Goal: Transaction & Acquisition: Purchase product/service

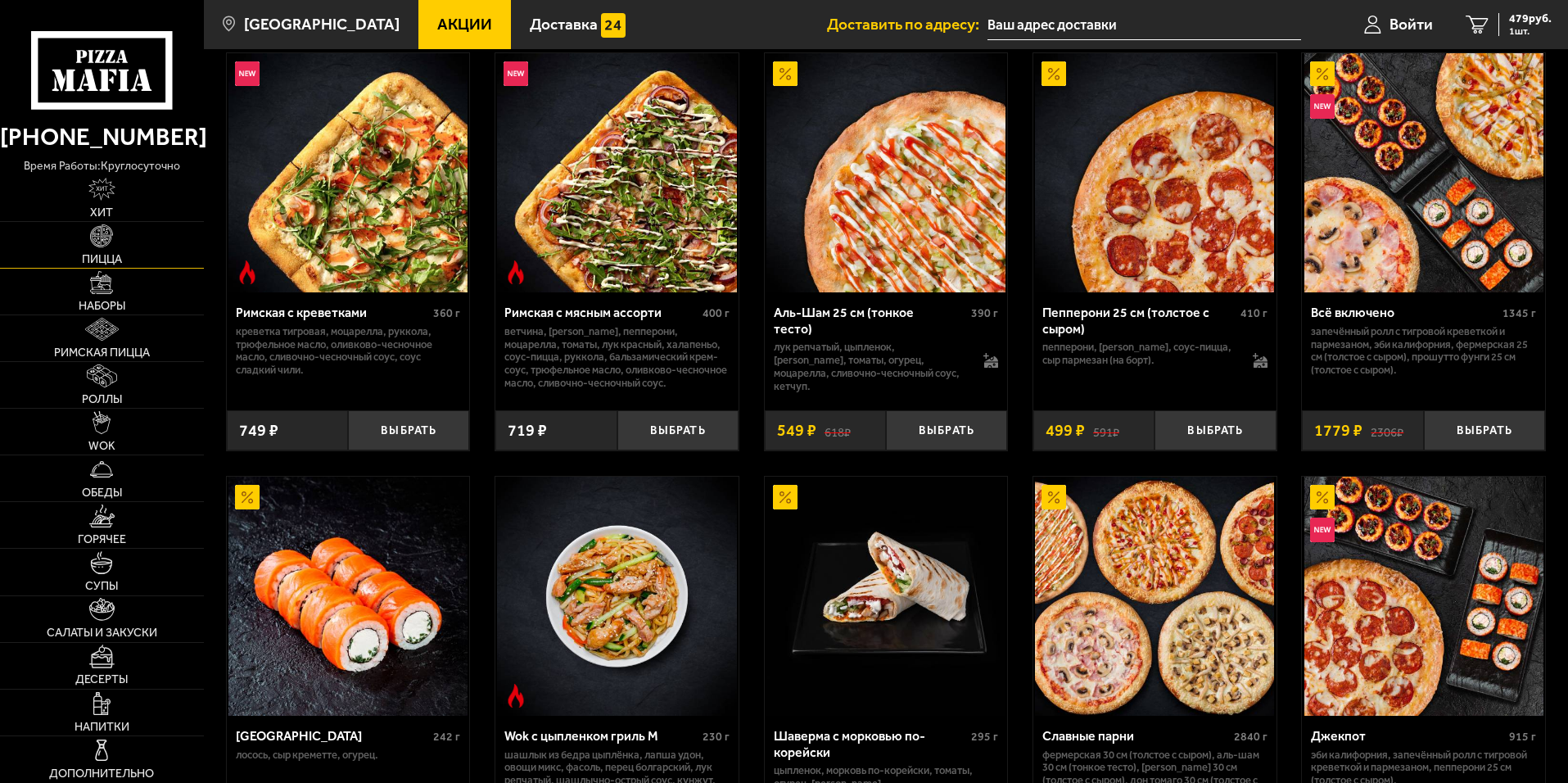
scroll to position [491, 0]
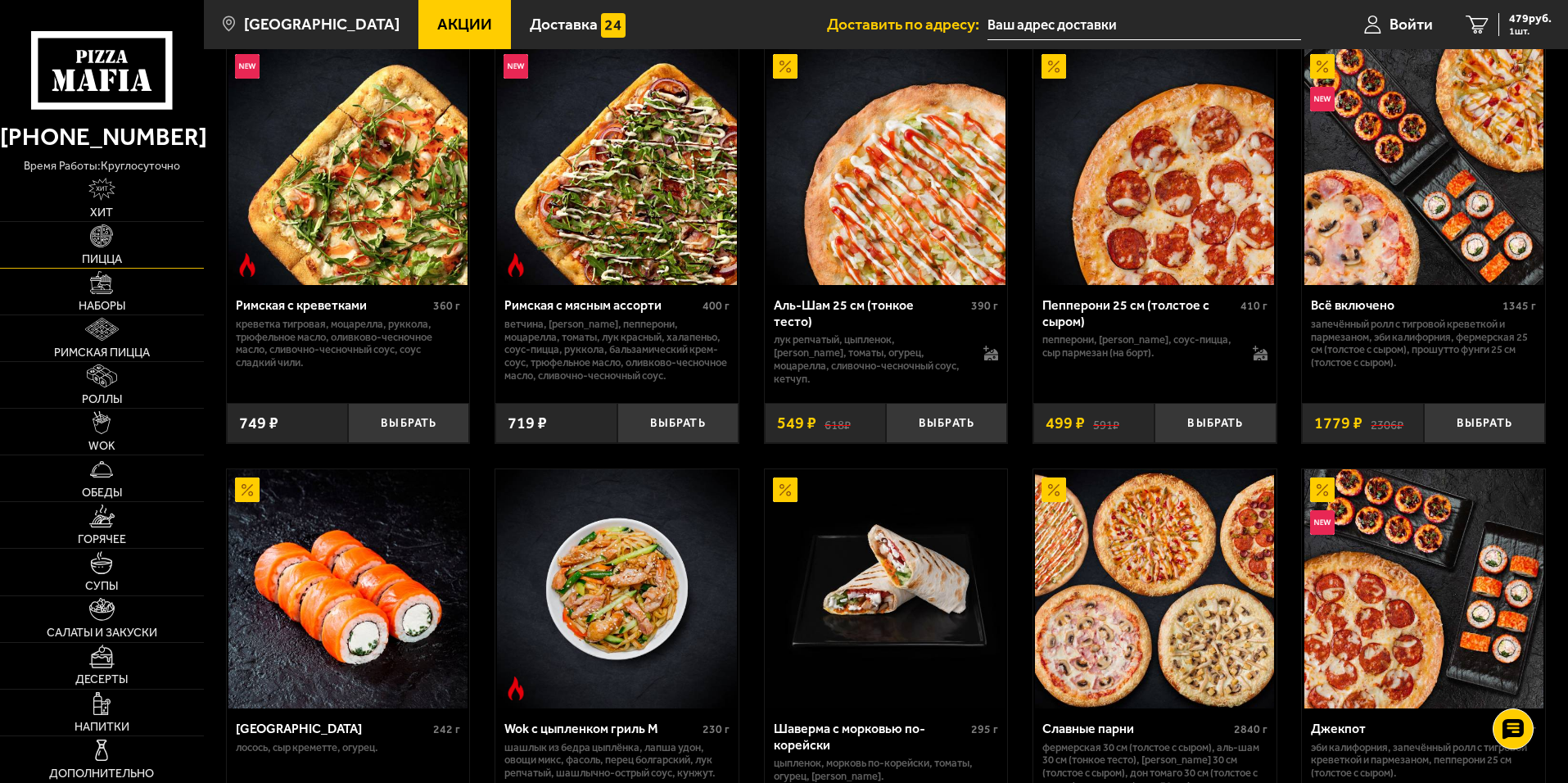
click at [91, 256] on span "Пицца" at bounding box center [102, 260] width 40 height 12
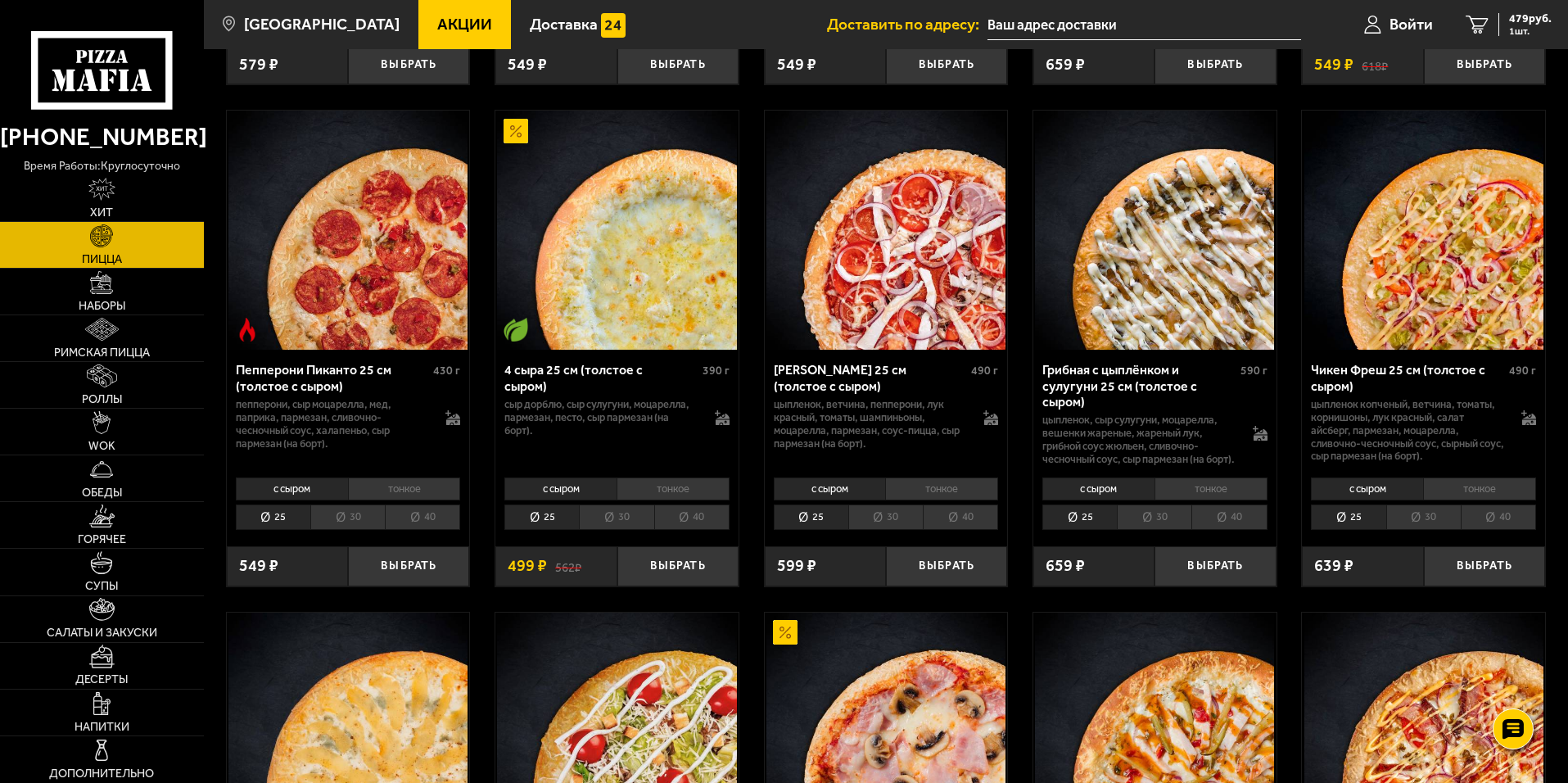
scroll to position [1065, 0]
click at [360, 531] on li "30" at bounding box center [347, 518] width 74 height 25
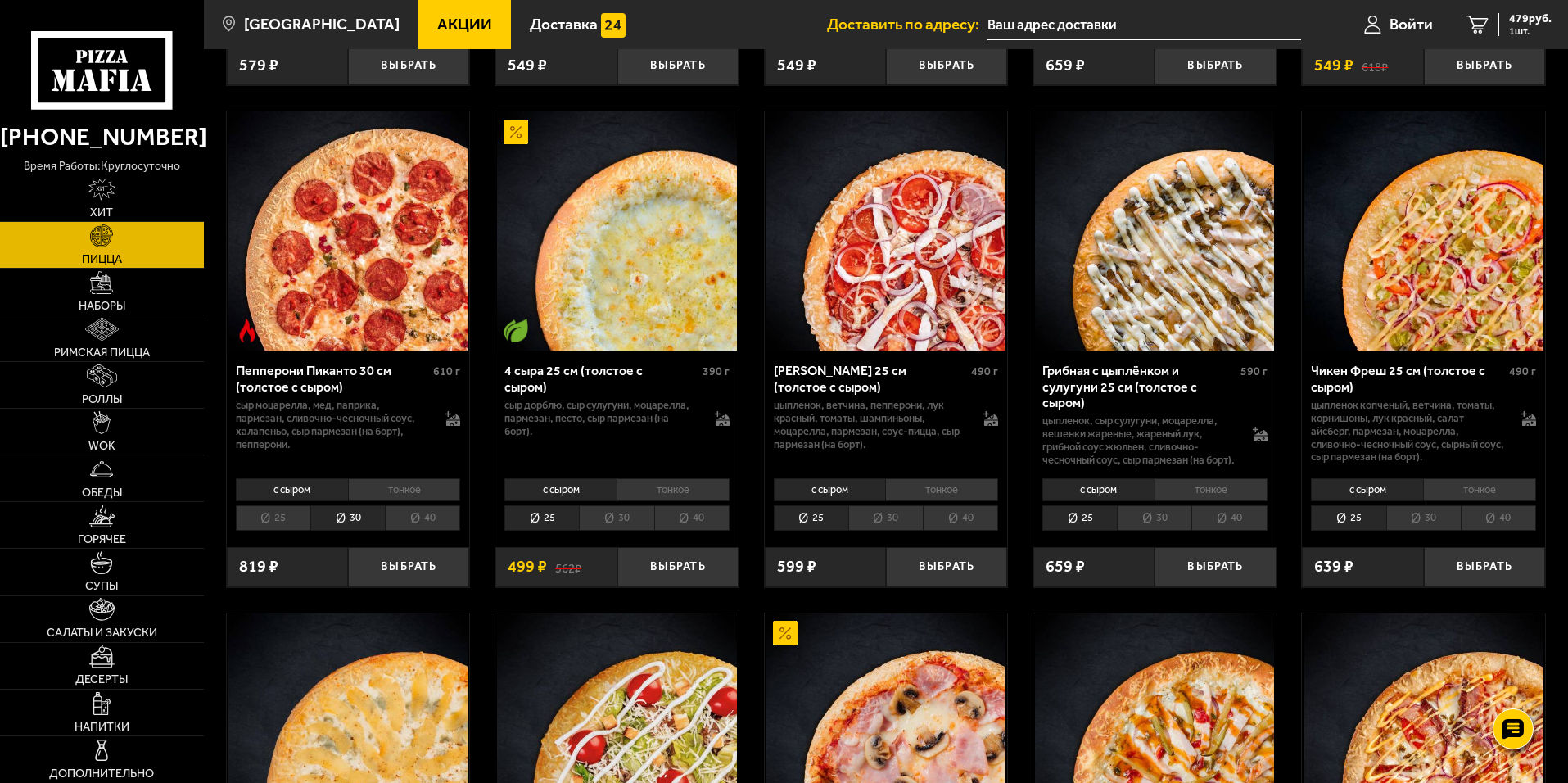
click at [395, 501] on li "тонкое" at bounding box center [404, 490] width 113 height 23
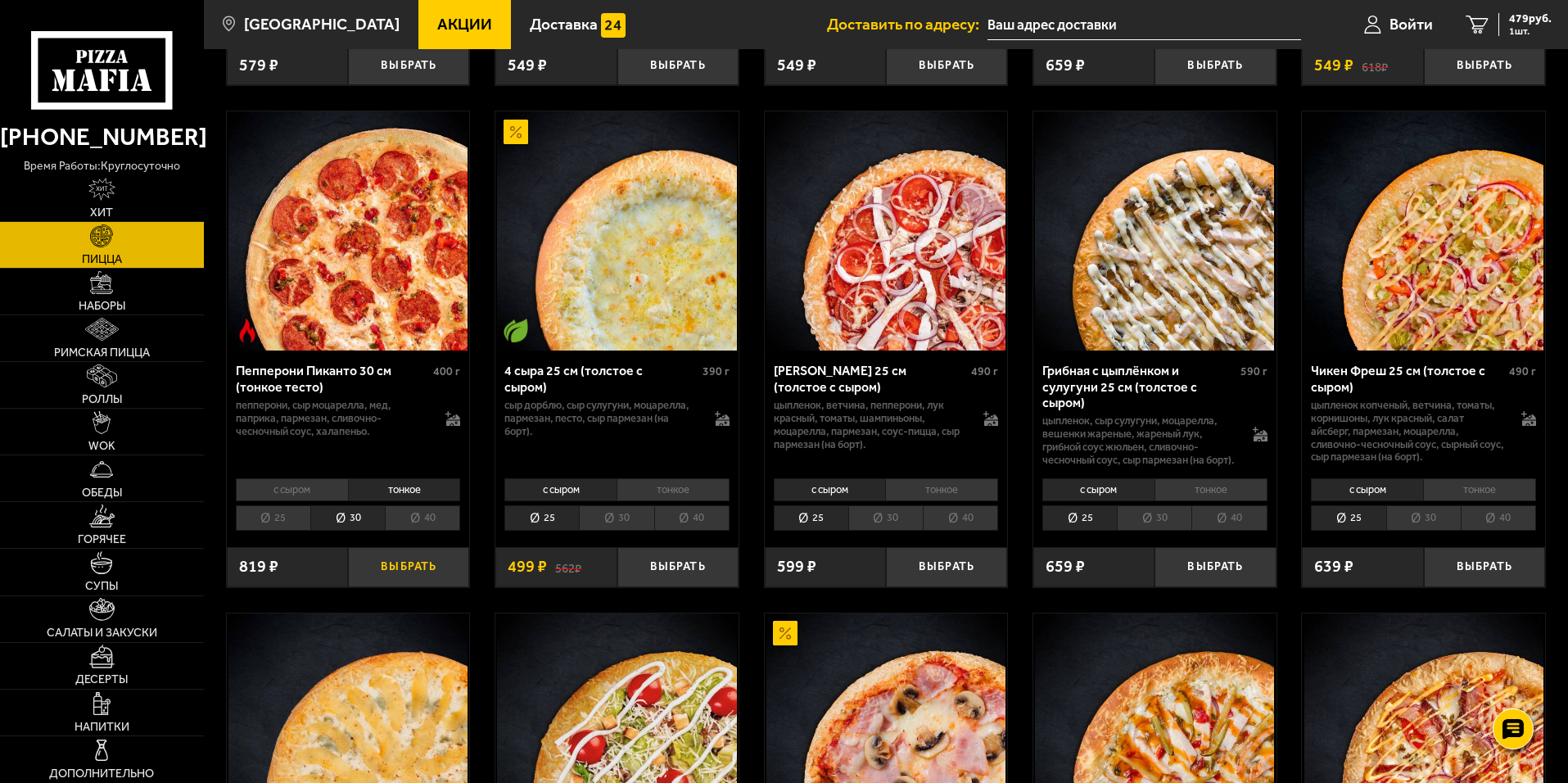
click at [405, 580] on button "Выбрать" at bounding box center [409, 567] width 122 height 40
click at [360, 584] on button "−" at bounding box center [368, 567] width 40 height 40
click at [270, 531] on li "25" at bounding box center [273, 518] width 74 height 25
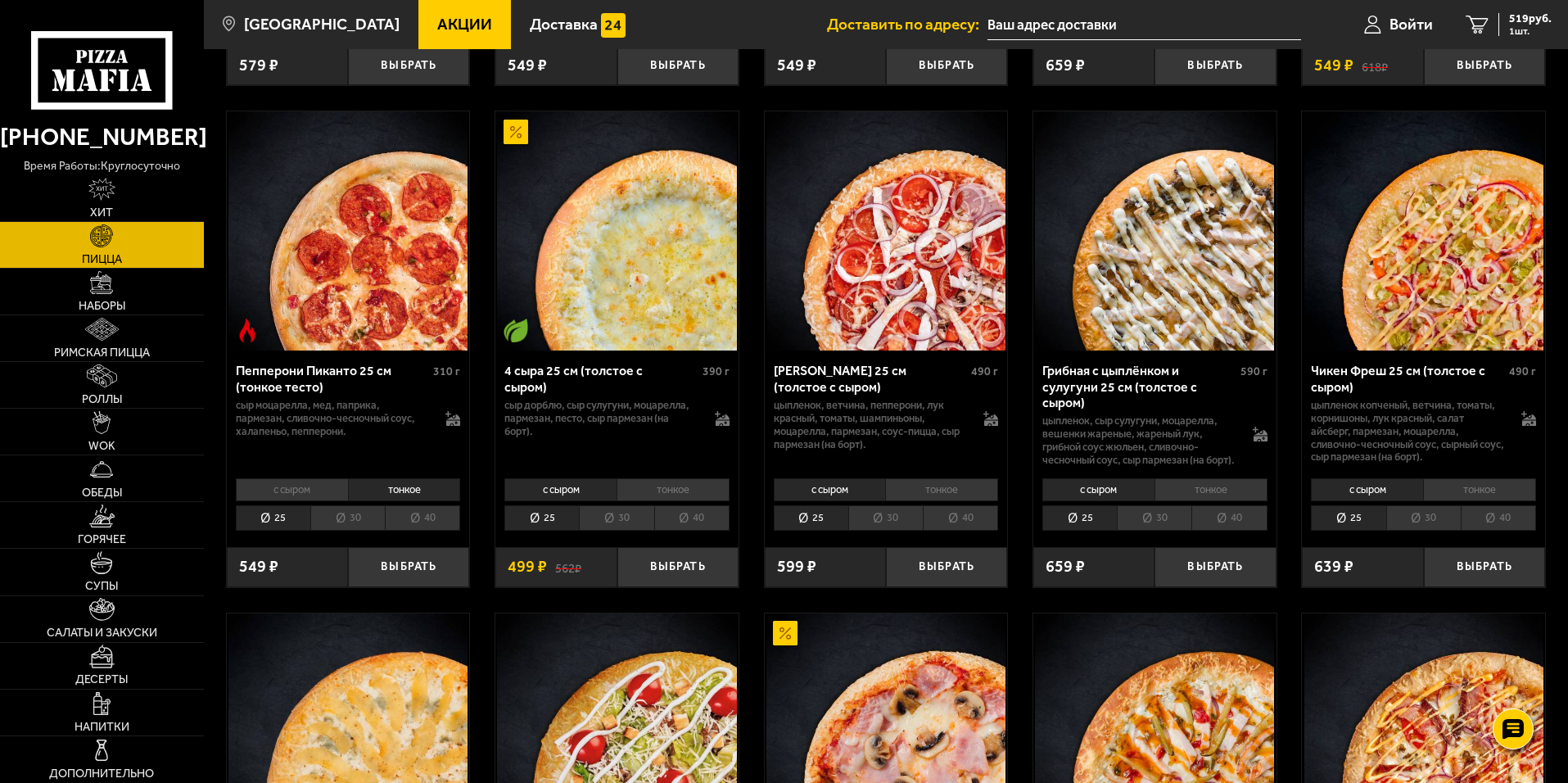
click at [284, 501] on li "с сыром" at bounding box center [292, 490] width 112 height 23
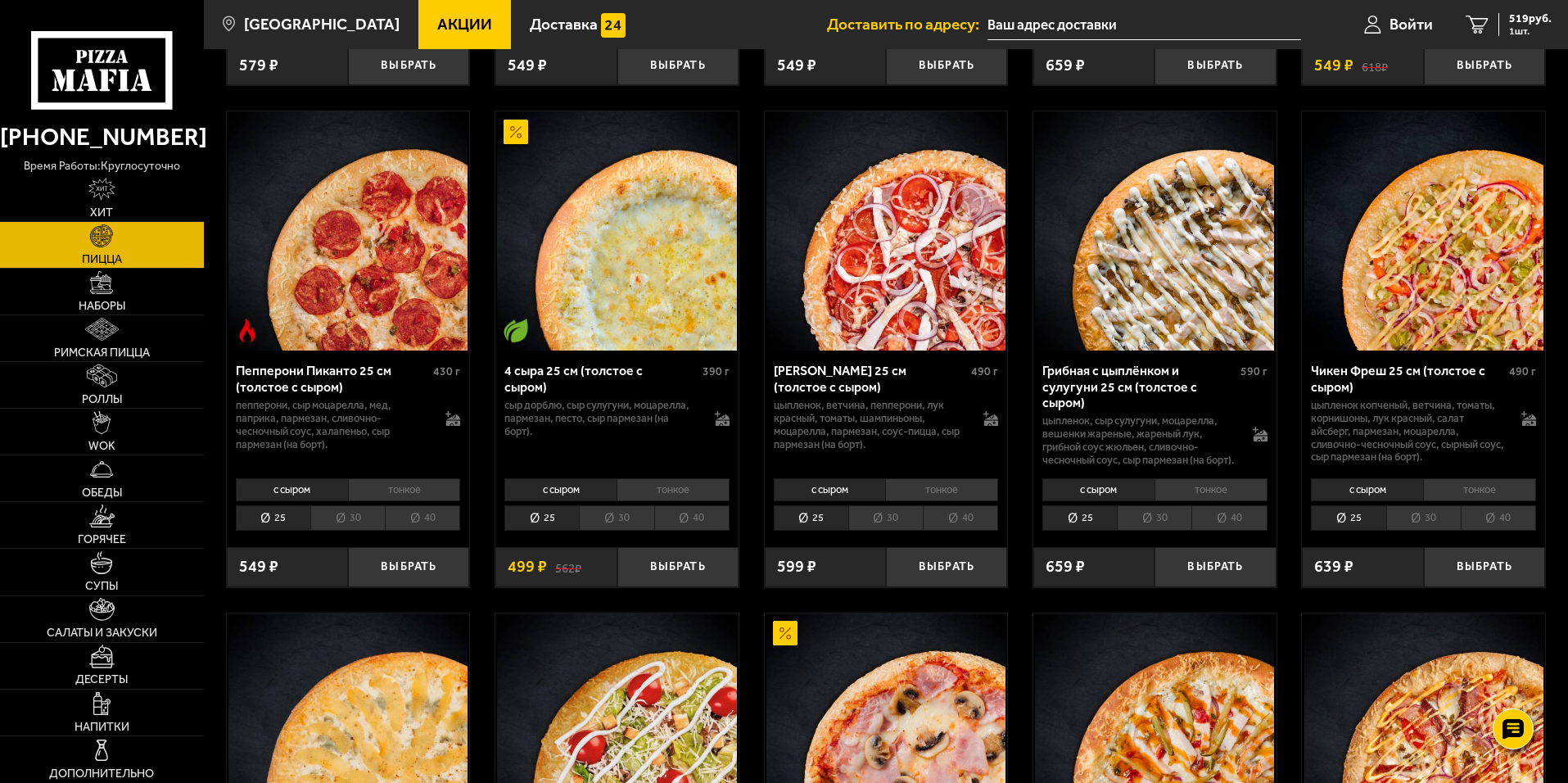
click at [419, 501] on li "тонкое" at bounding box center [404, 490] width 113 height 23
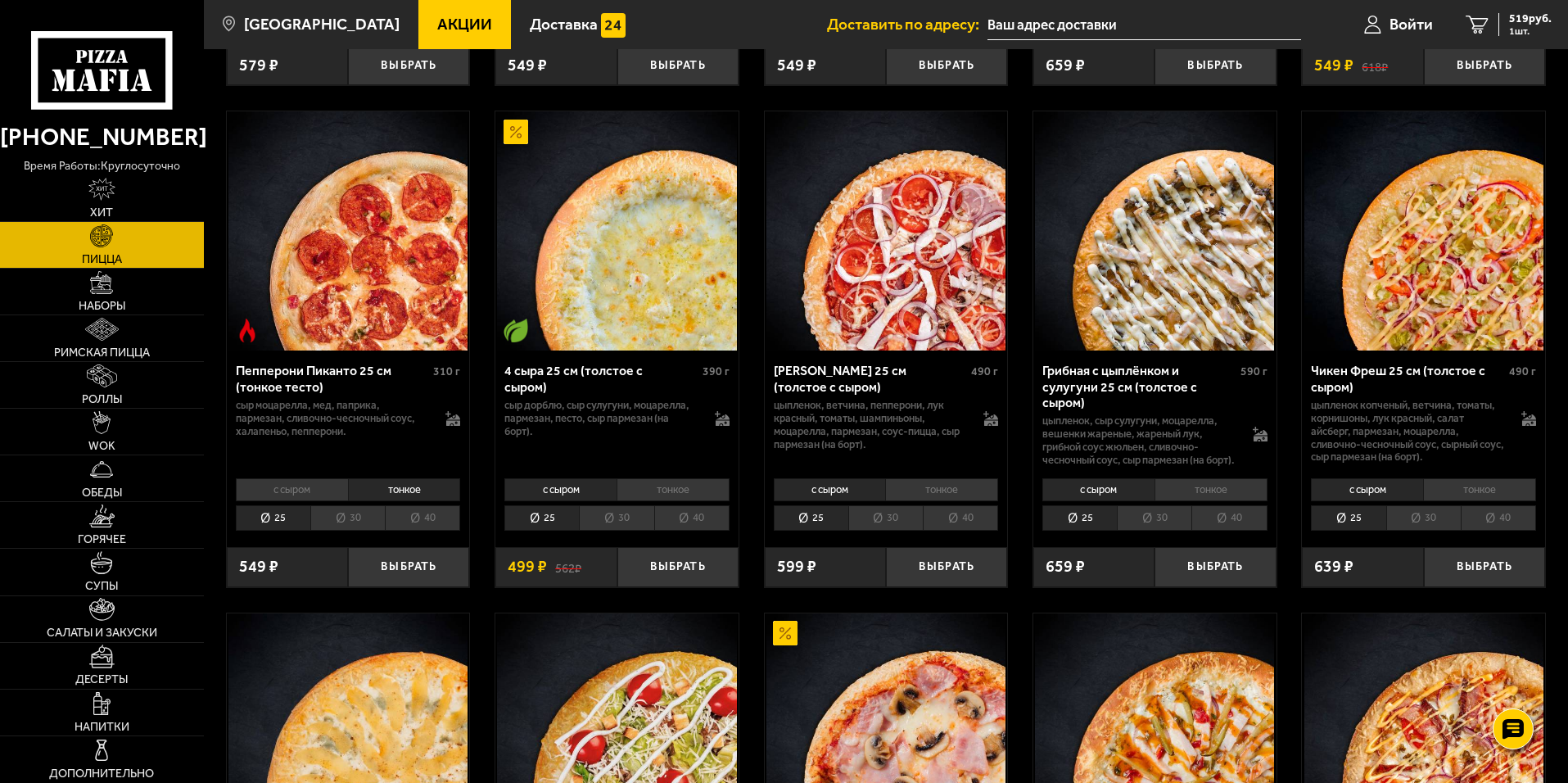
click at [302, 501] on li "с сыром" at bounding box center [292, 490] width 112 height 23
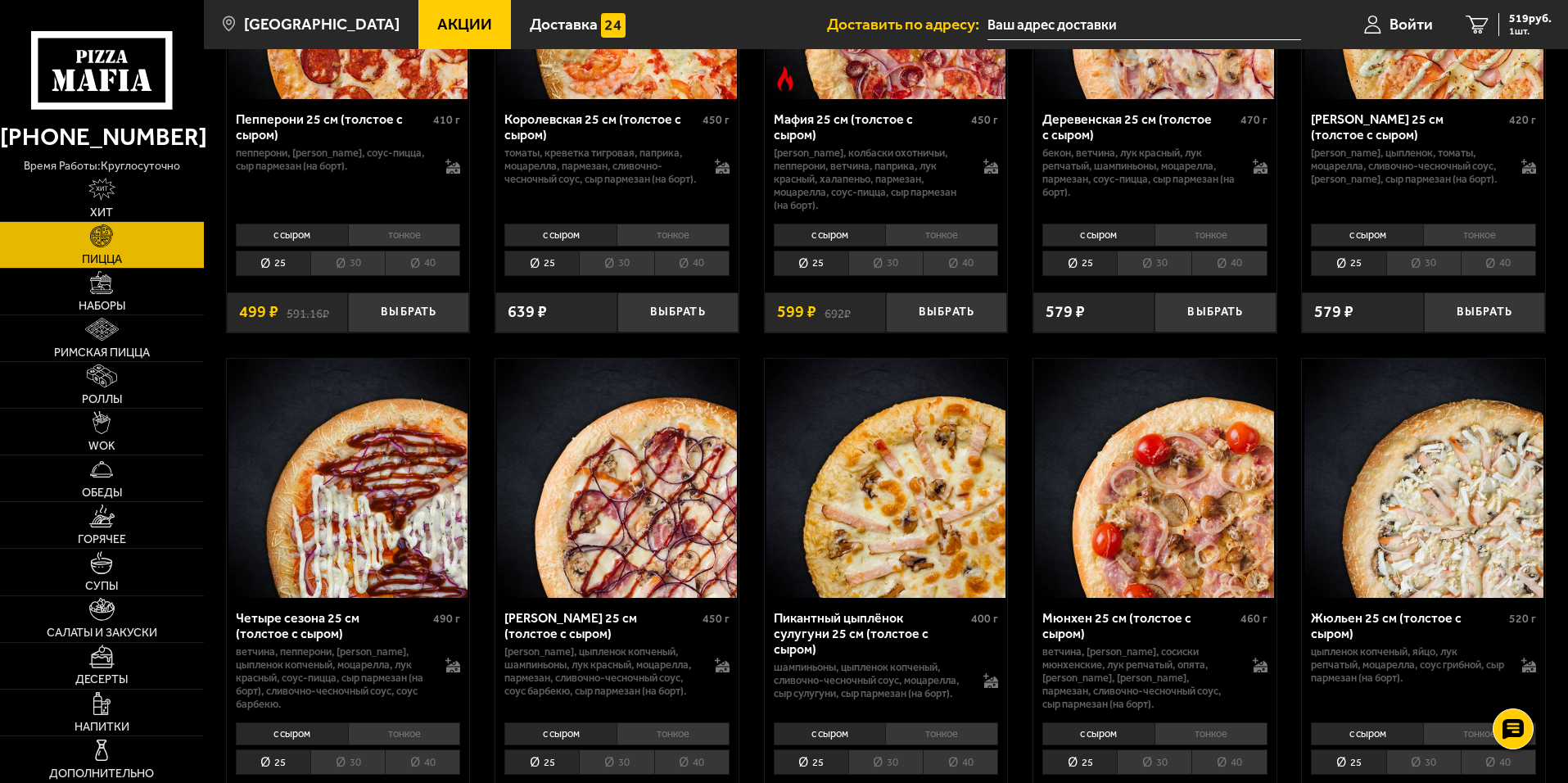
scroll to position [2131, 0]
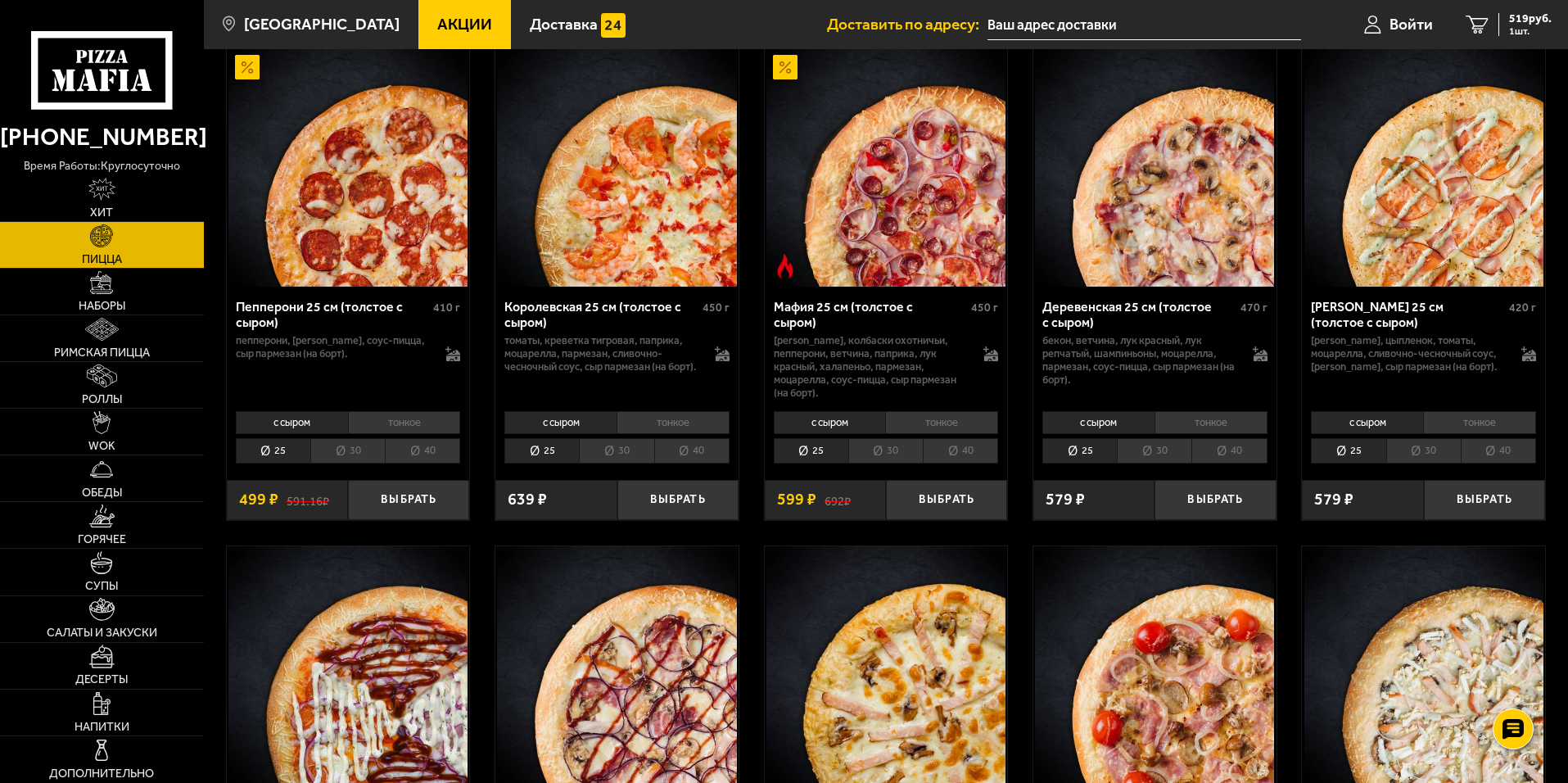
click at [347, 464] on li "30" at bounding box center [347, 451] width 74 height 25
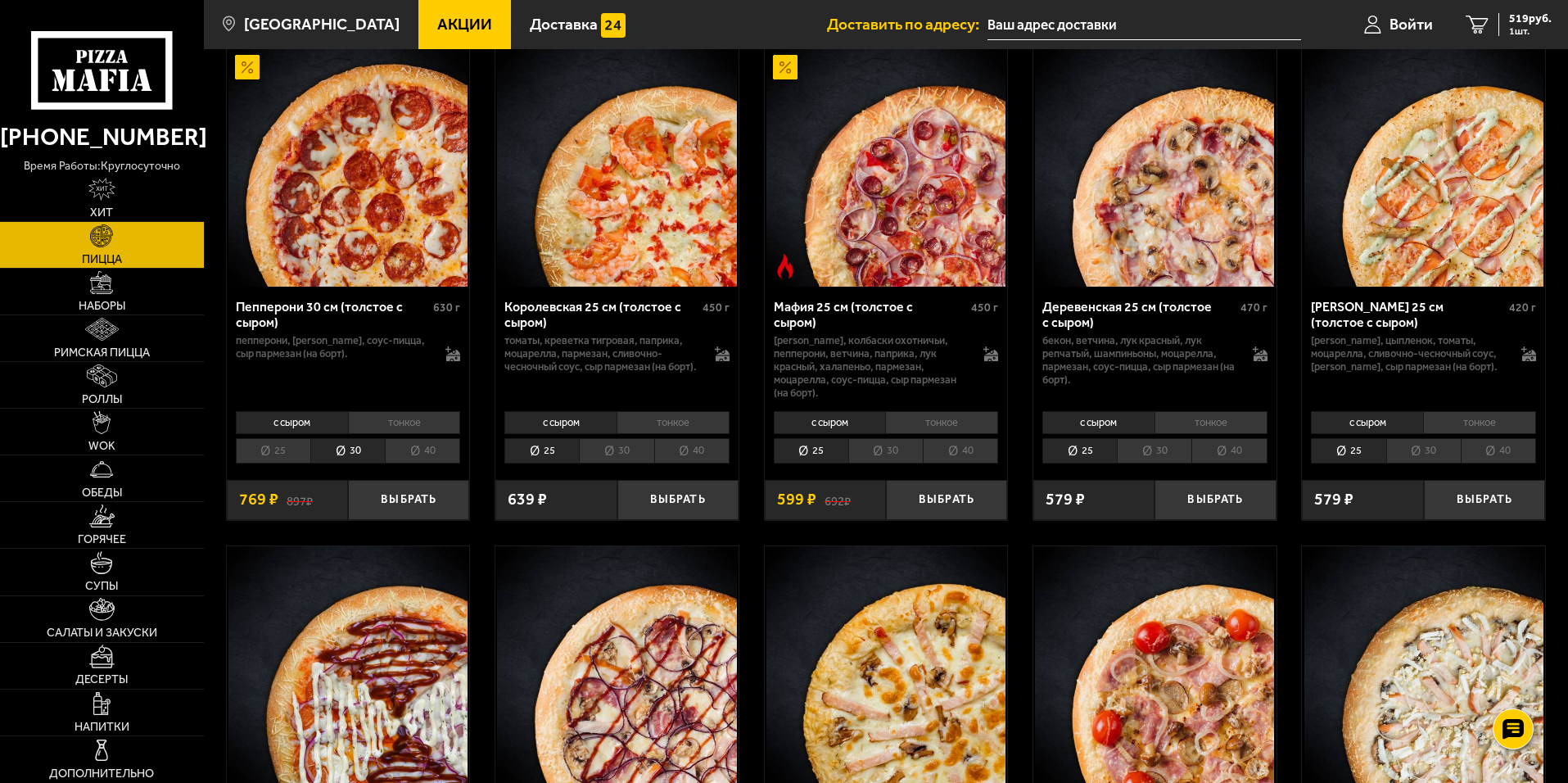
click at [405, 419] on li "тонкое" at bounding box center [404, 423] width 113 height 23
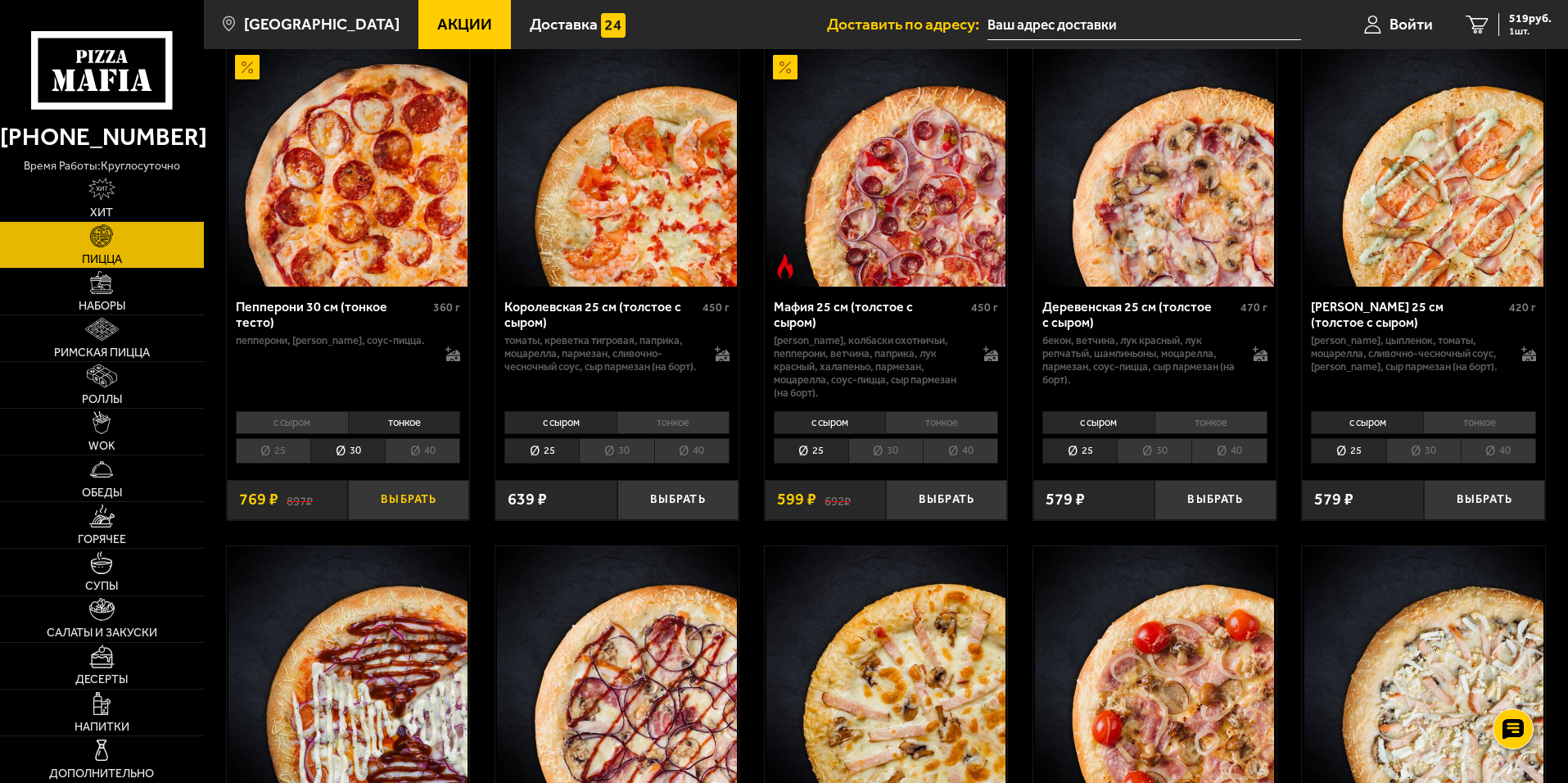
click at [434, 503] on button "Выбрать" at bounding box center [409, 500] width 122 height 40
click at [1519, 21] on span "1288 руб." at bounding box center [1527, 19] width 49 height 12
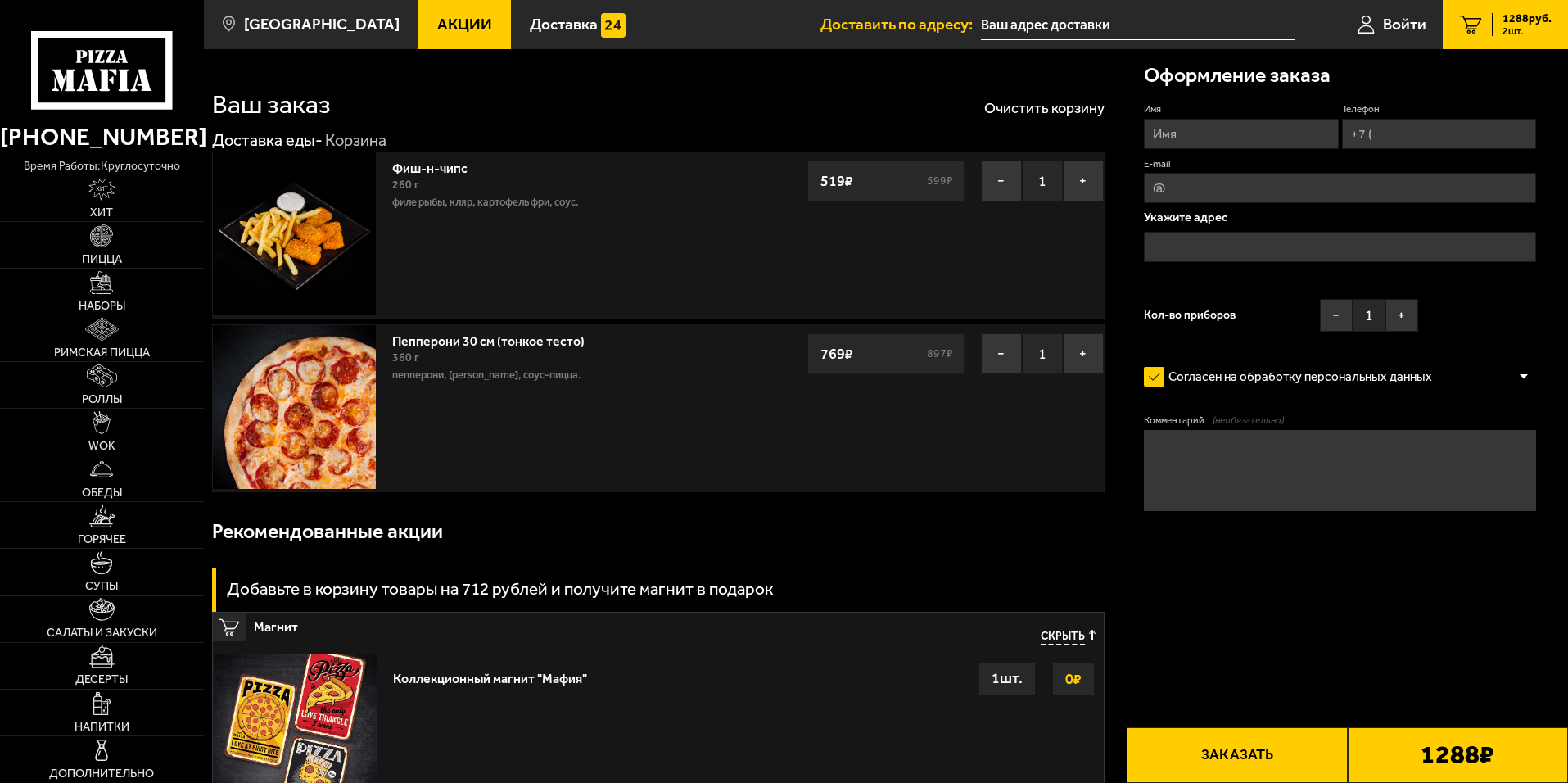
click at [1246, 751] on button "Заказать" at bounding box center [1237, 755] width 220 height 55
click at [1189, 125] on input "Имя" at bounding box center [1241, 134] width 194 height 30
click at [1214, 132] on input "Имя" at bounding box center [1241, 134] width 194 height 30
type input "[PERSON_NAME]"
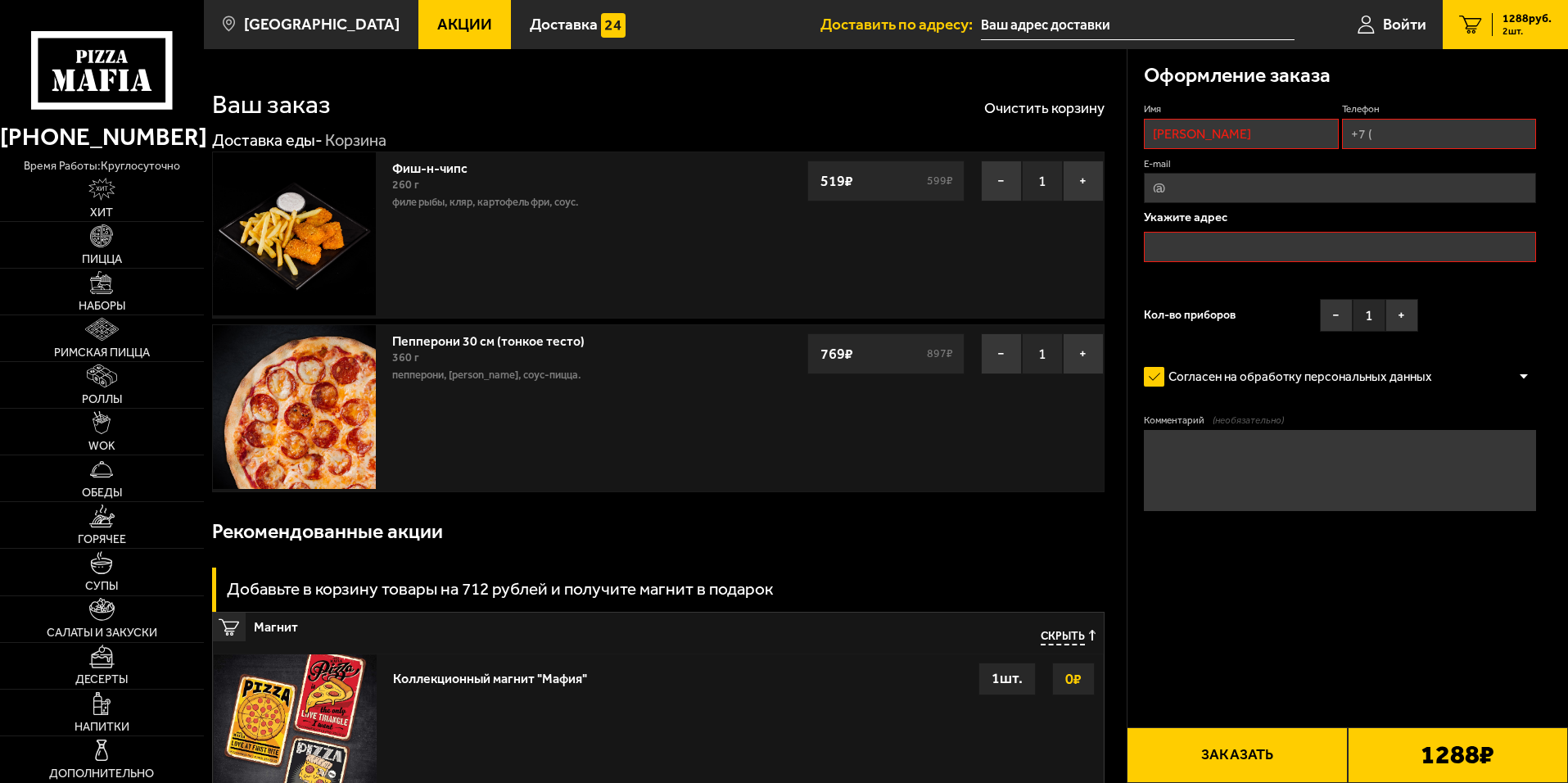
type input "[PHONE_NUMBER]"
type input "[EMAIL_ADDRESS][DOMAIN_NAME]"
type input "[PERSON_NAME]"
click at [1244, 240] on input "text" at bounding box center [1340, 247] width 393 height 30
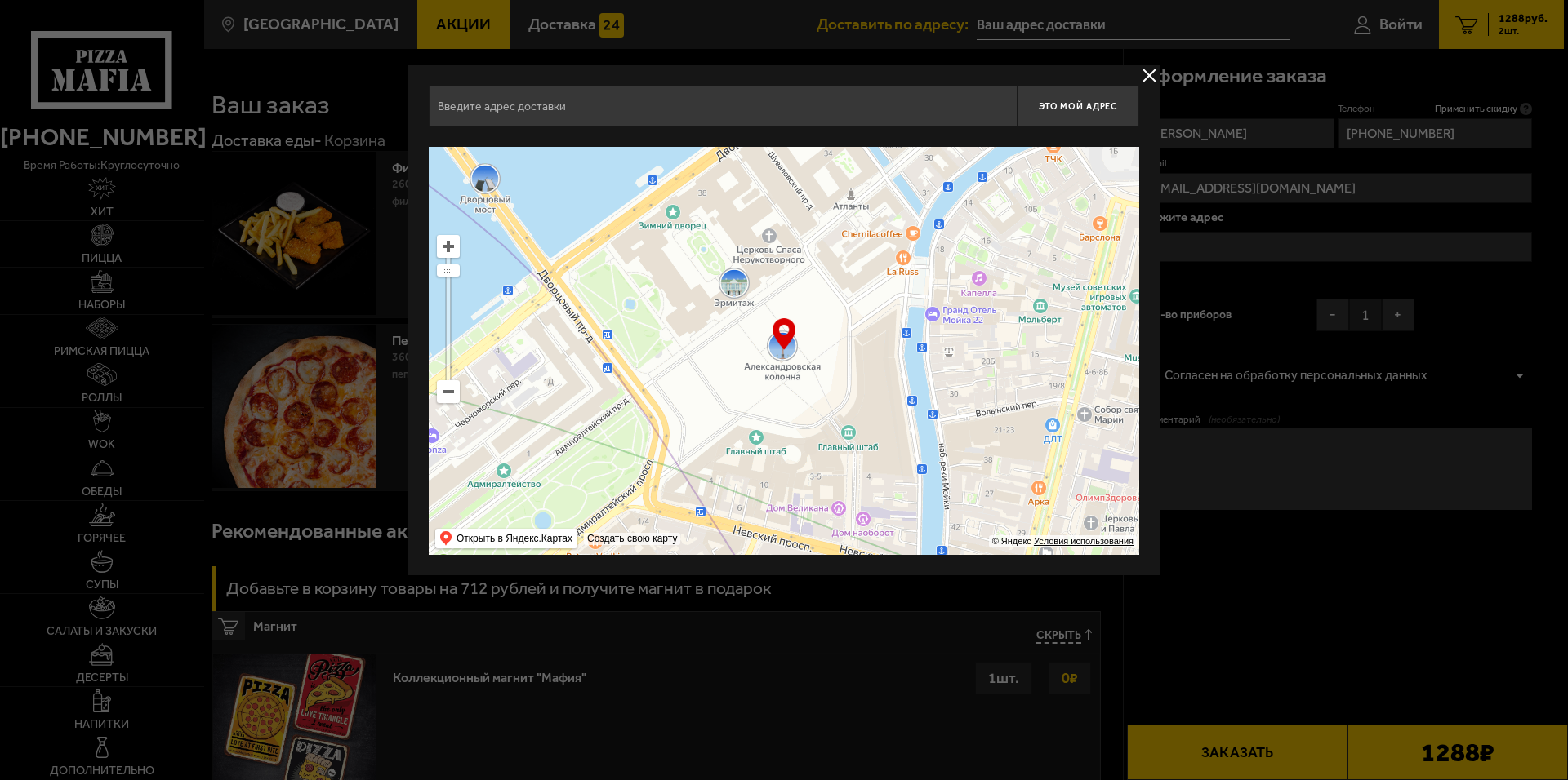
click at [615, 110] on input "text" at bounding box center [722, 106] width 588 height 41
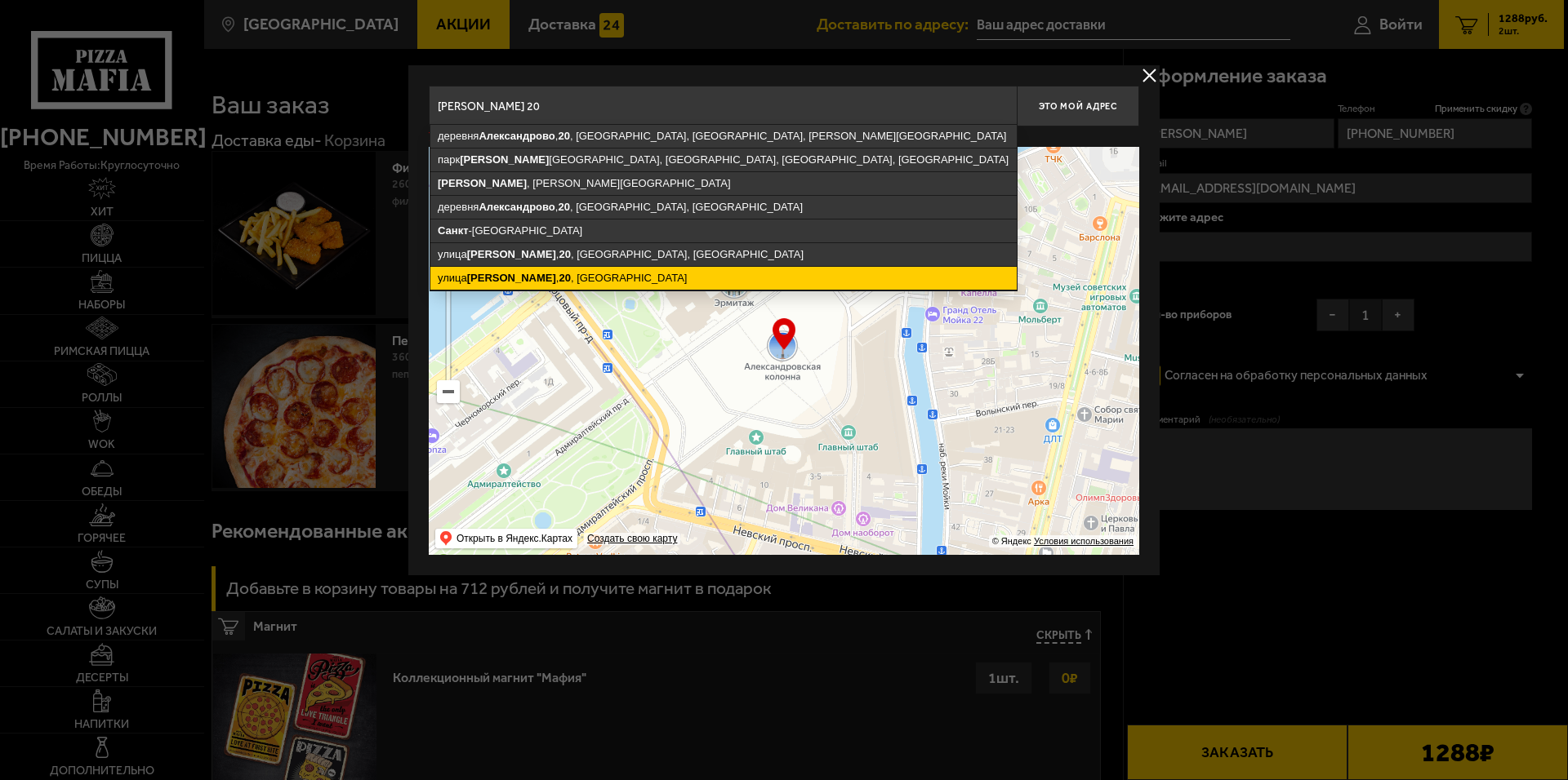
click at [661, 269] on ymaps "[STREET_ADDRESS][PERSON_NAME]" at bounding box center [723, 278] width 586 height 23
type input "[STREET_ADDRESS][PERSON_NAME]"
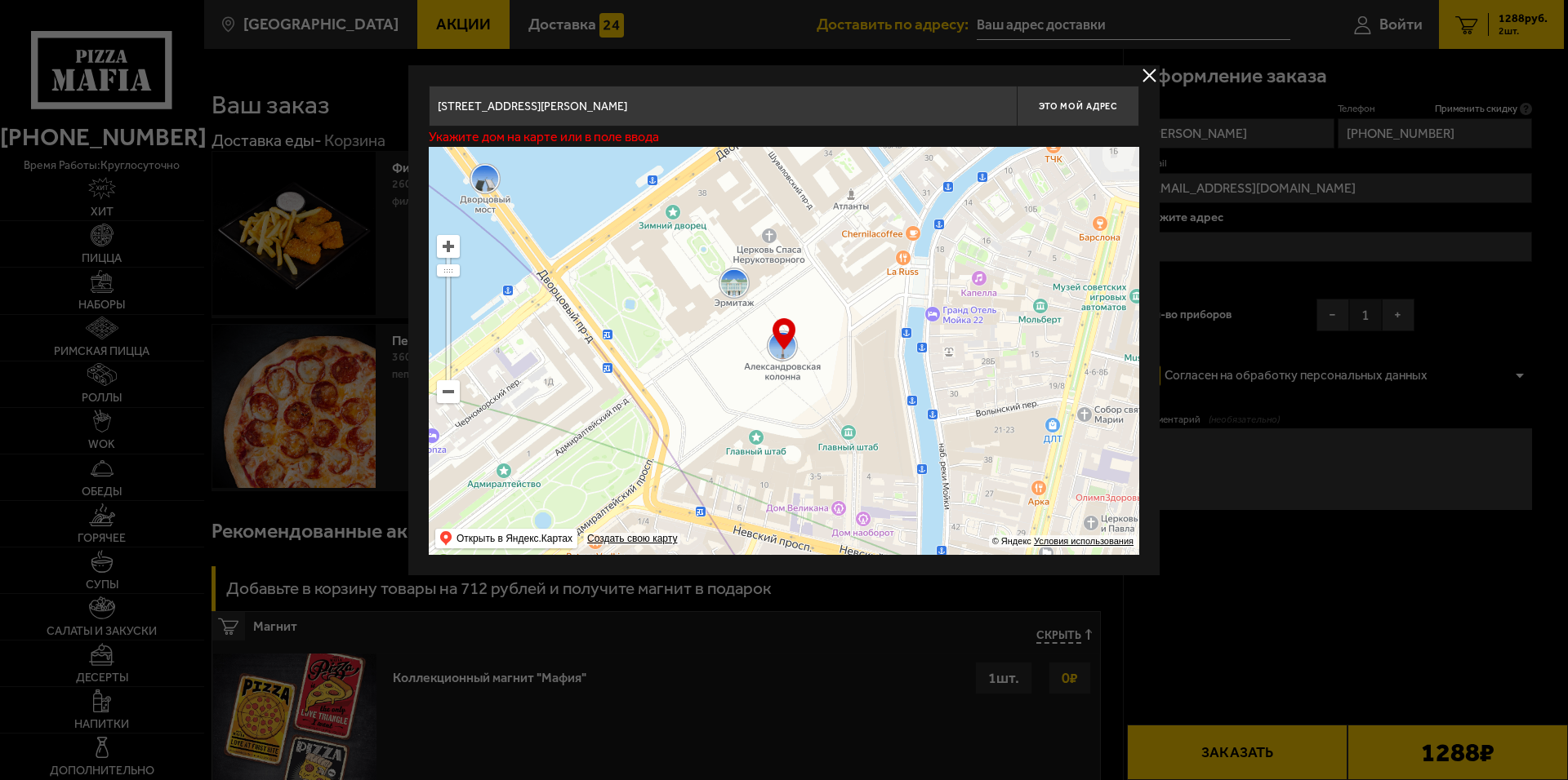
type input "[STREET_ADDRESS][PERSON_NAME]"
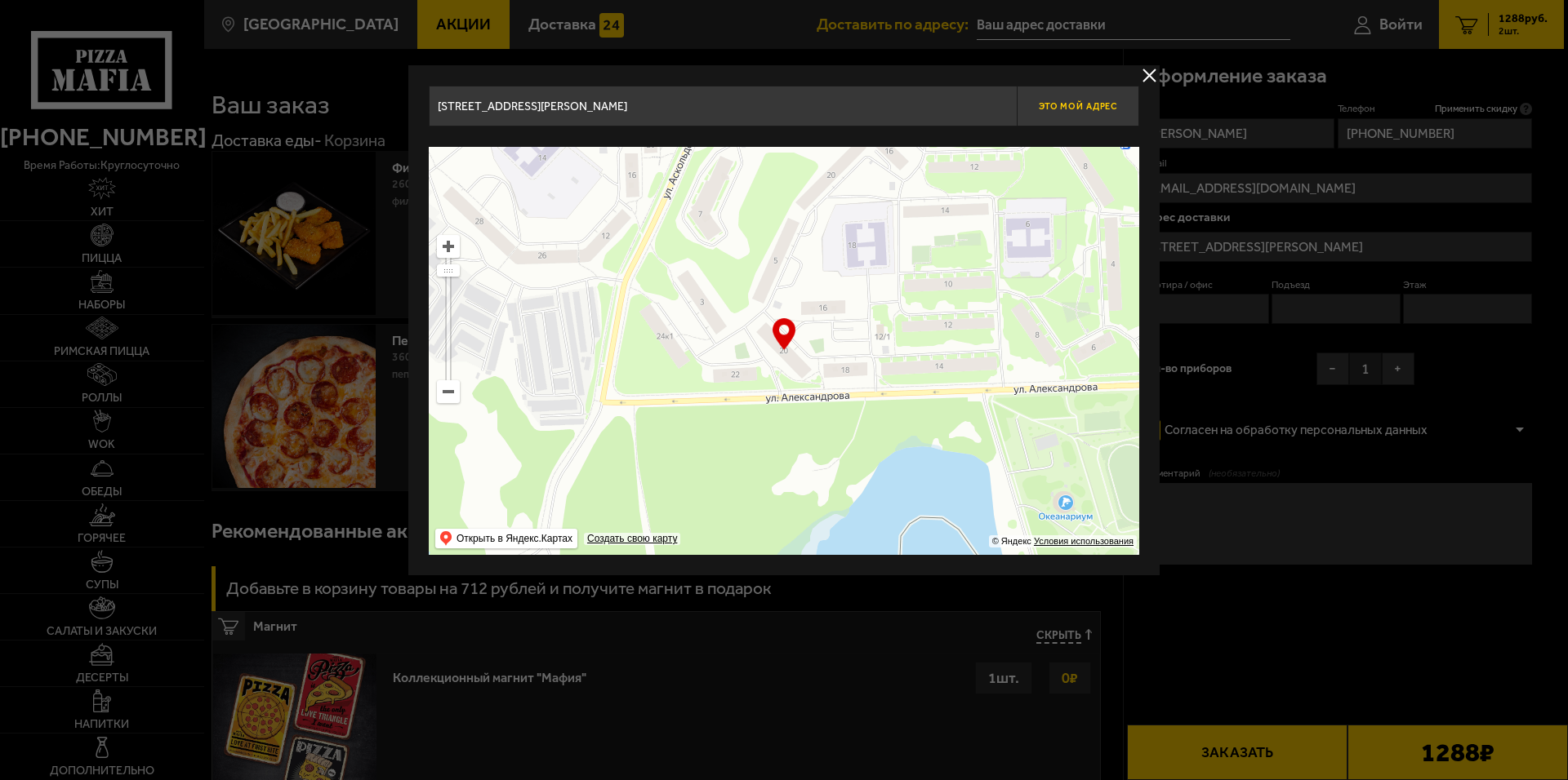
click at [1077, 102] on span "Это мой адрес" at bounding box center [1078, 107] width 78 height 11
click at [1075, 106] on span "Это мой адрес" at bounding box center [1078, 107] width 78 height 11
click at [715, 106] on input "[STREET_ADDRESS][PERSON_NAME]" at bounding box center [722, 106] width 588 height 41
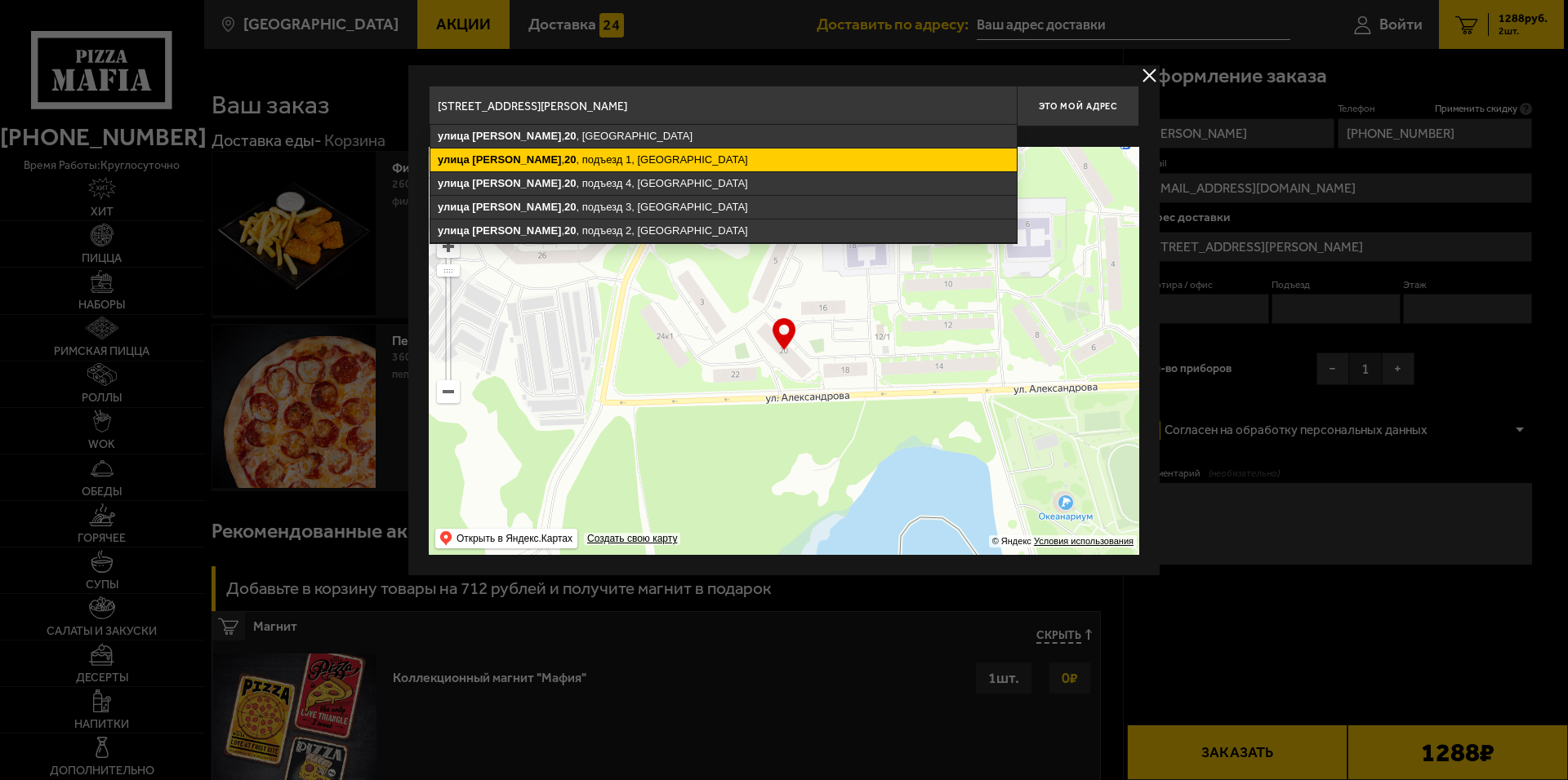
click at [663, 160] on ymaps "[STREET_ADDRESS][PERSON_NAME]" at bounding box center [723, 160] width 586 height 23
type input "[STREET_ADDRESS][PERSON_NAME]"
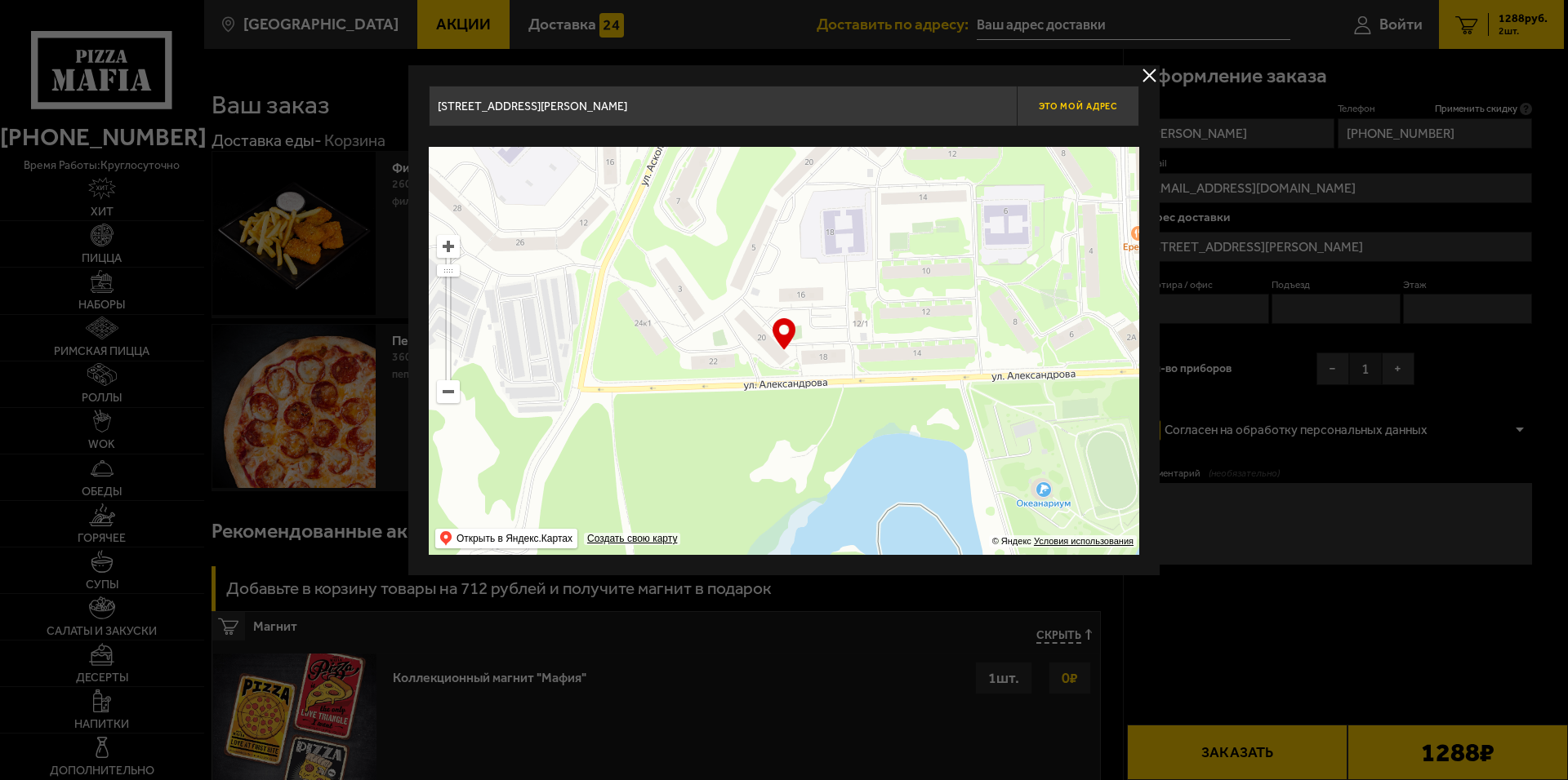
click at [1064, 106] on span "Это мой адрес" at bounding box center [1078, 107] width 78 height 11
click at [756, 109] on input "[STREET_ADDRESS][PERSON_NAME]" at bounding box center [722, 106] width 588 height 41
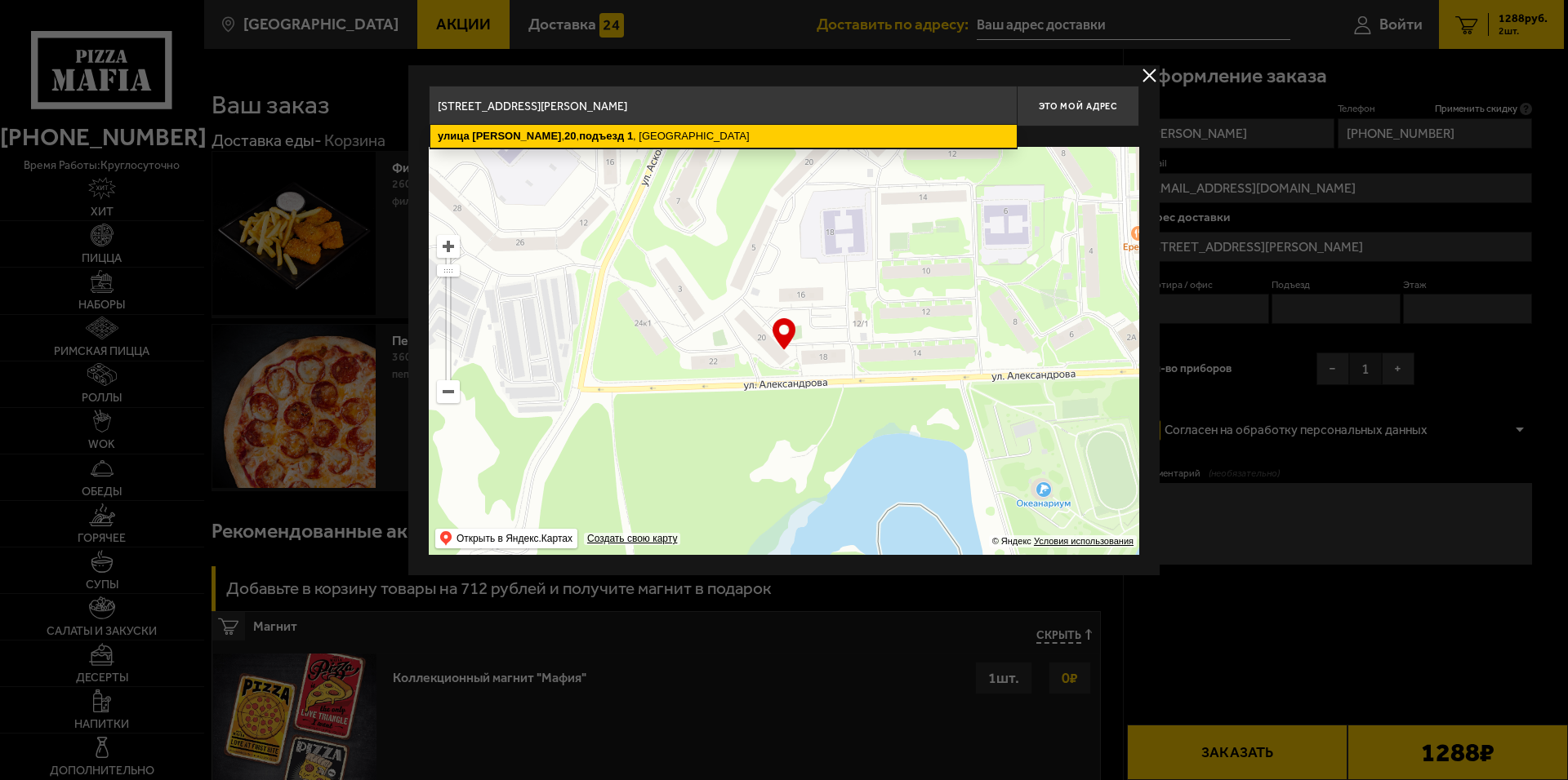
click at [669, 132] on ymaps "[STREET_ADDRESS][PERSON_NAME]" at bounding box center [723, 136] width 586 height 23
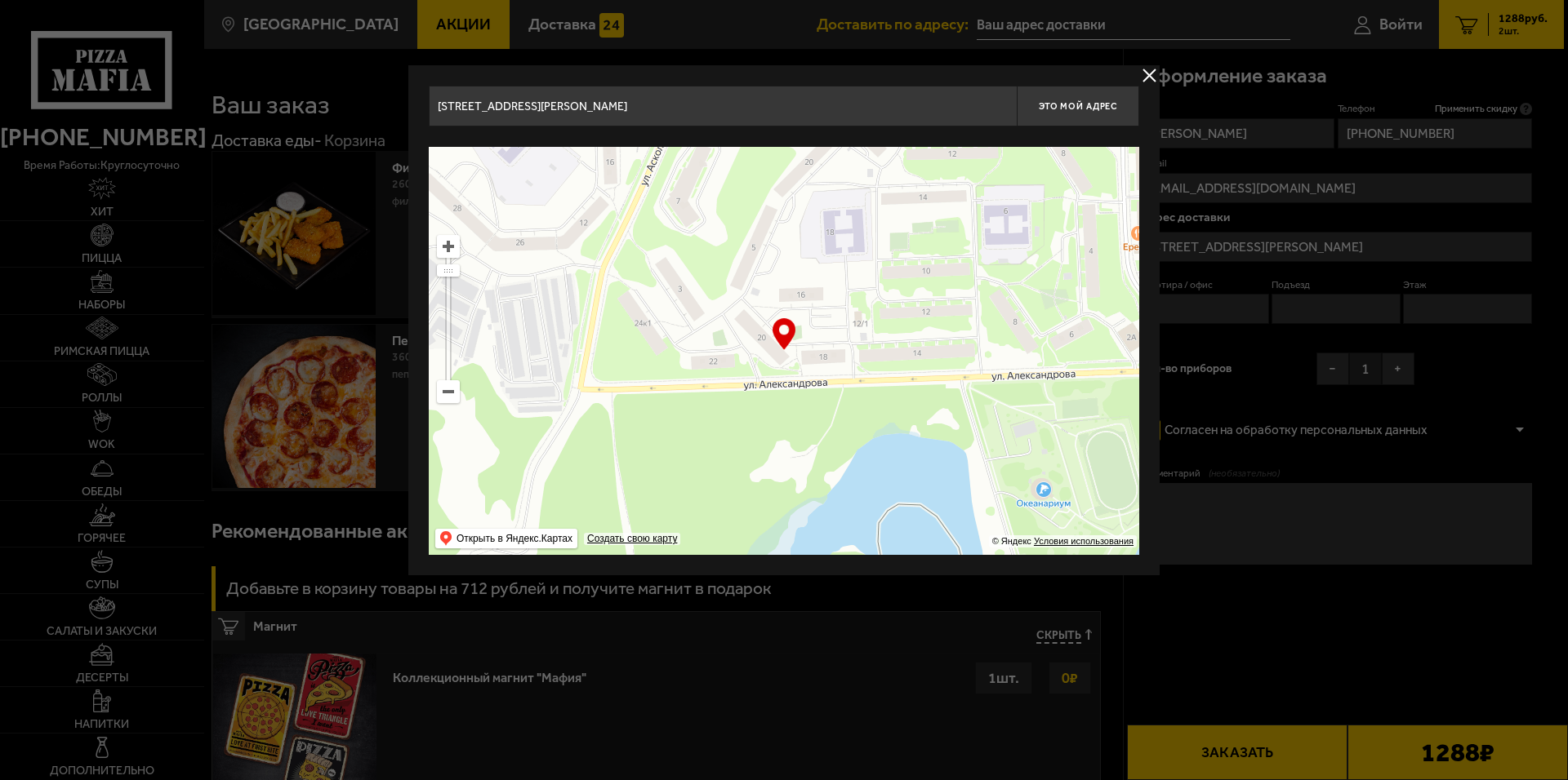
click at [986, 85] on div "[STREET_ADDRESS][PERSON_NAME] , [STREET_ADDRESS][PERSON_NAME] Это мой адрес Най…" at bounding box center [784, 320] width 751 height 510
click at [1060, 111] on span "Это мой адрес" at bounding box center [1078, 107] width 78 height 11
click at [1139, 71] on button "delivery type" at bounding box center [1149, 75] width 21 height 21
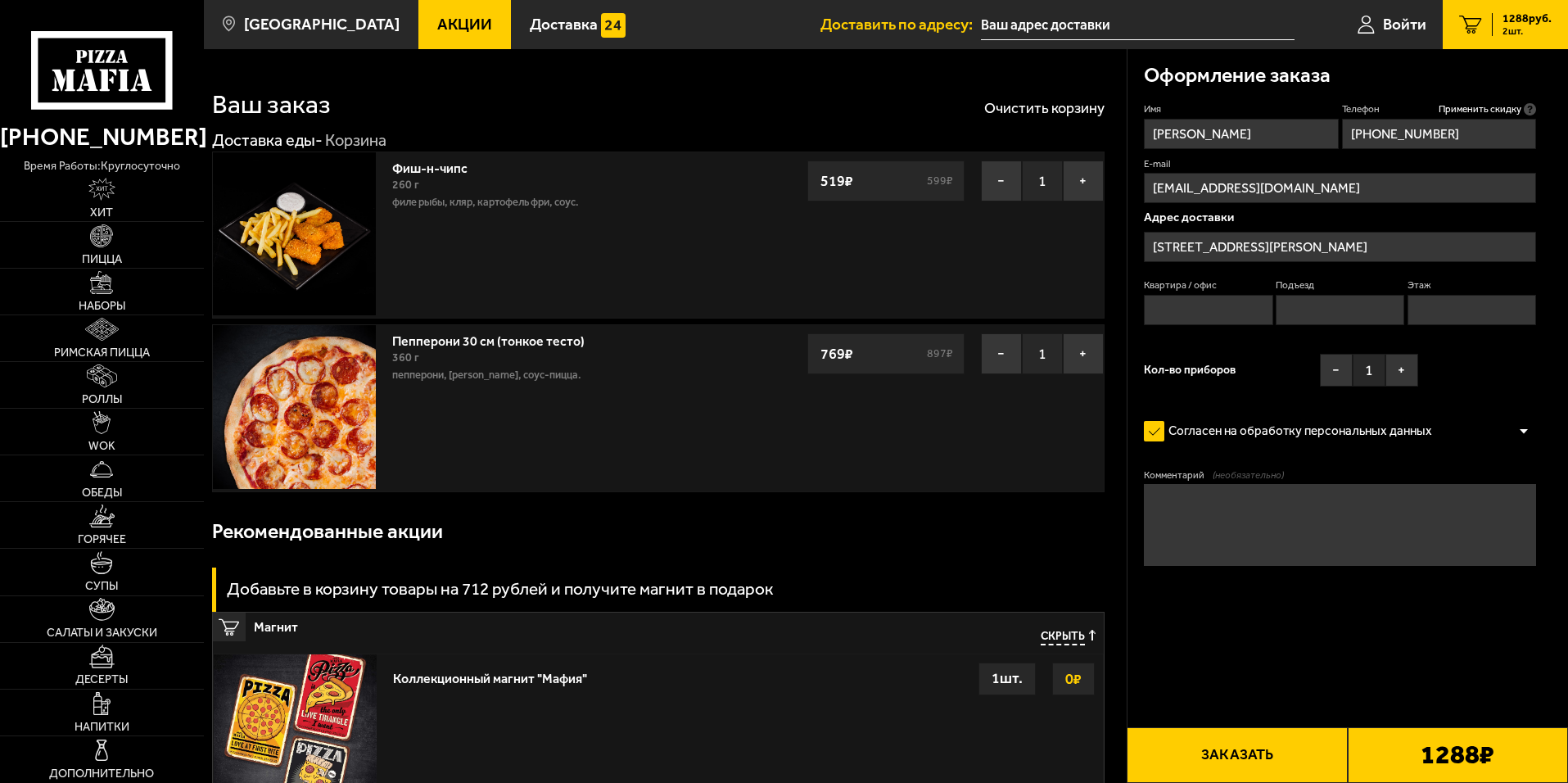
click at [1193, 304] on input "Квартира / офис" at bounding box center [1208, 311] width 129 height 30
type input "7"
type input "1"
type input "3"
click at [1231, 746] on button "Заказать" at bounding box center [1237, 755] width 220 height 55
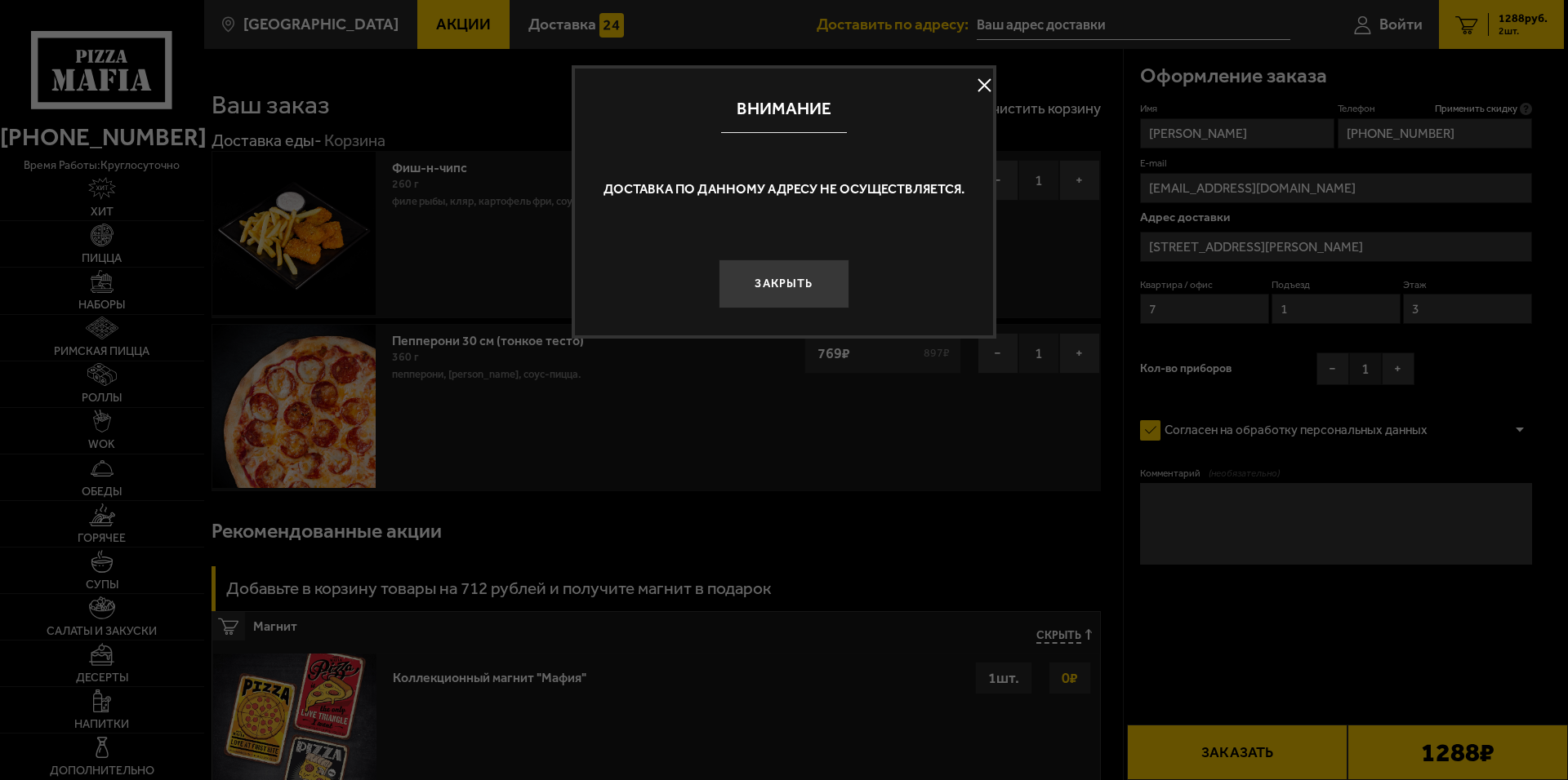
click at [987, 89] on button at bounding box center [984, 85] width 24 height 24
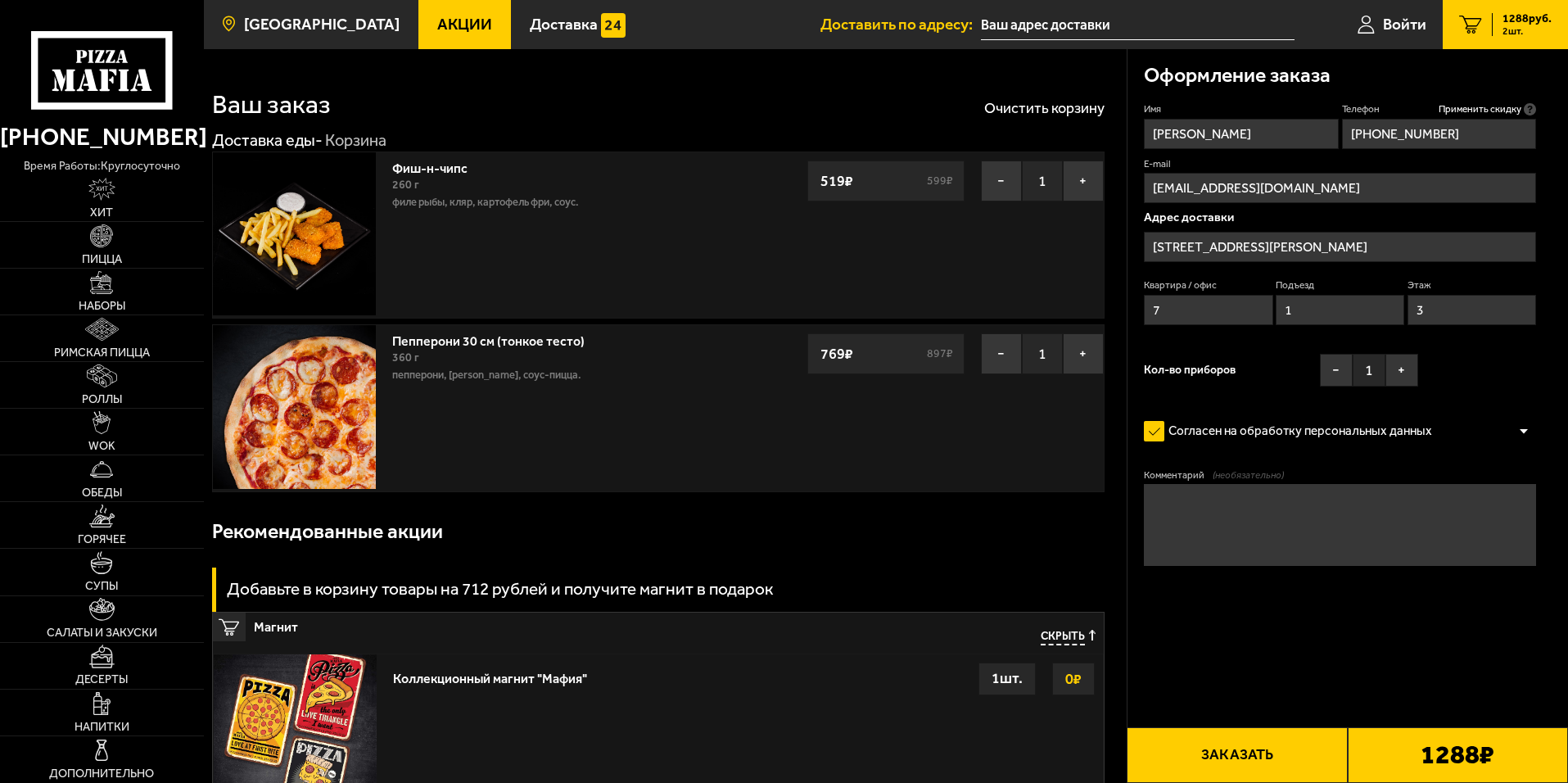
click at [337, 37] on link "[GEOGRAPHIC_DATA]" at bounding box center [311, 24] width 215 height 49
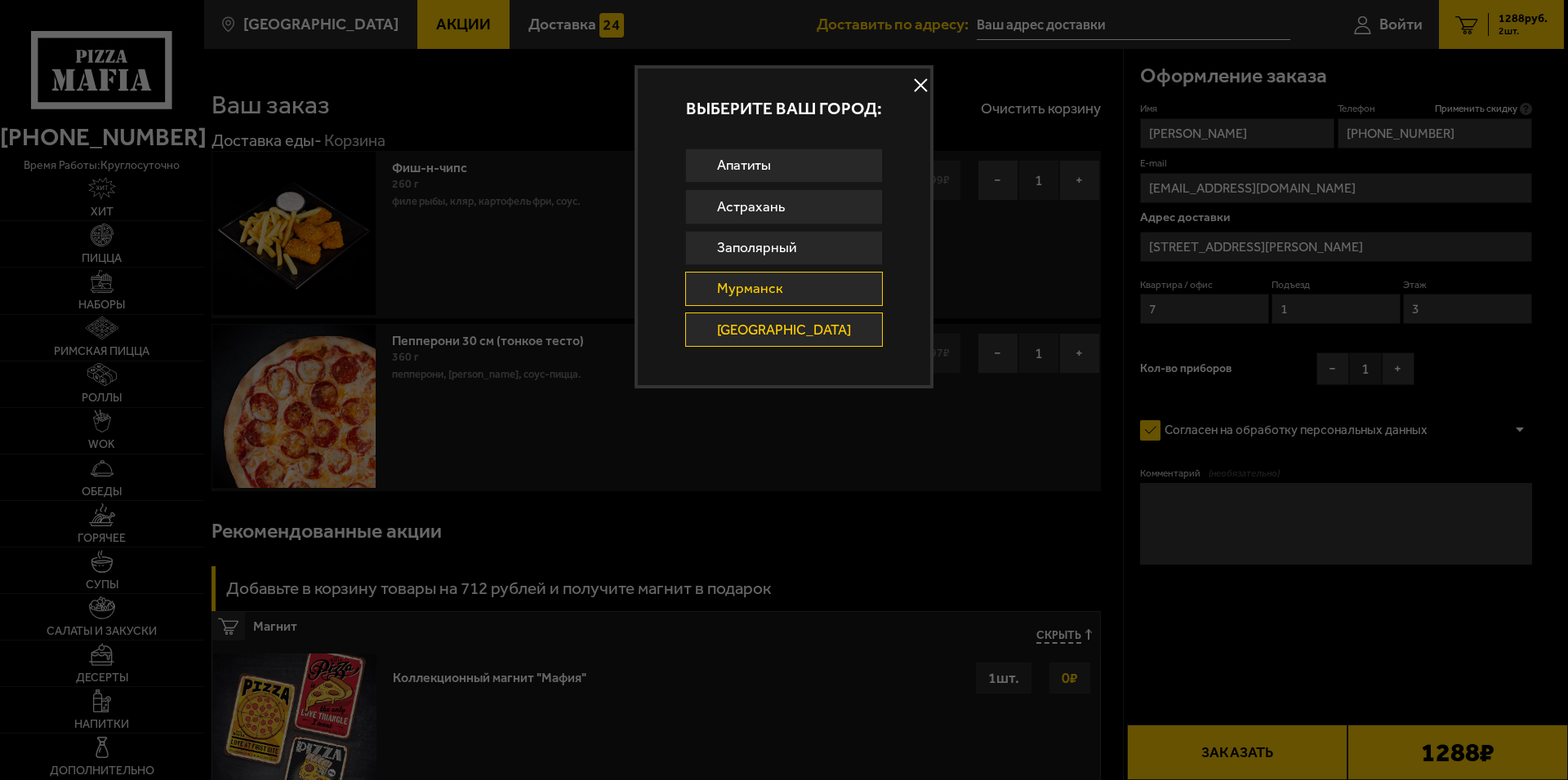
click at [762, 297] on link "Мурманск" at bounding box center [784, 289] width 198 height 34
